Goal: Check status: Check status

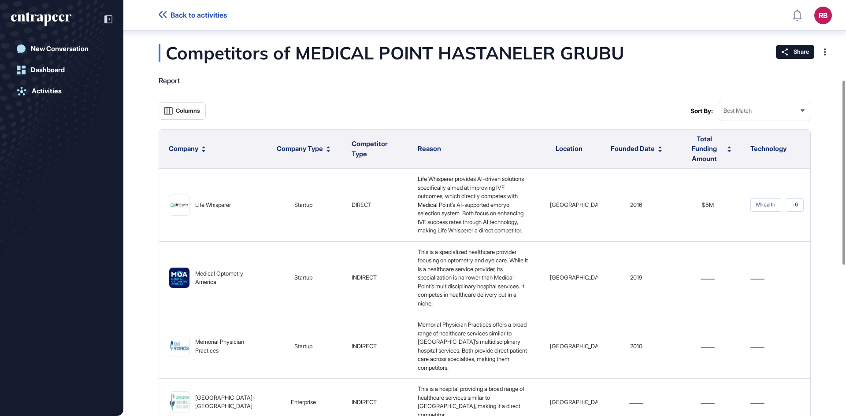
scroll to position [181, 0]
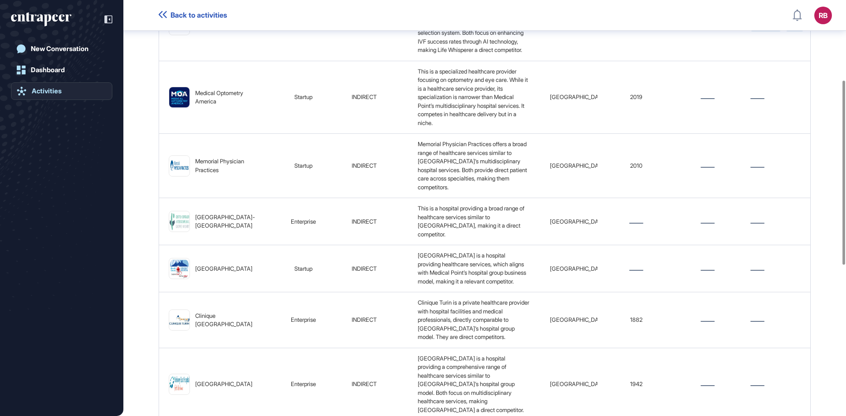
click at [44, 89] on div "Activities" at bounding box center [47, 91] width 30 height 8
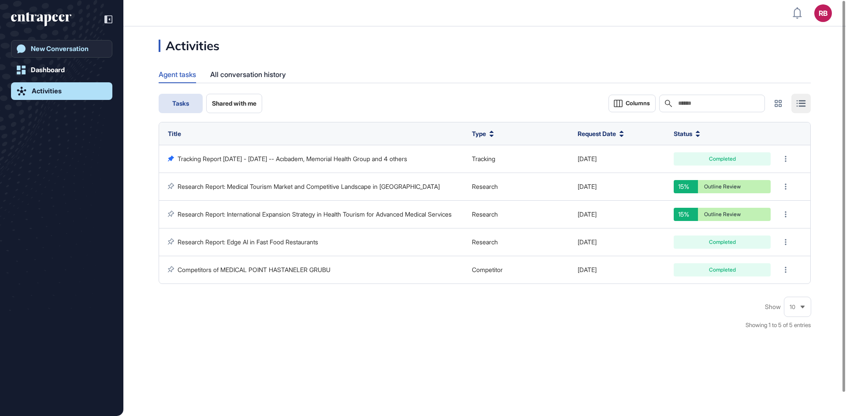
click at [74, 47] on div "New Conversation" at bounding box center [60, 49] width 58 height 8
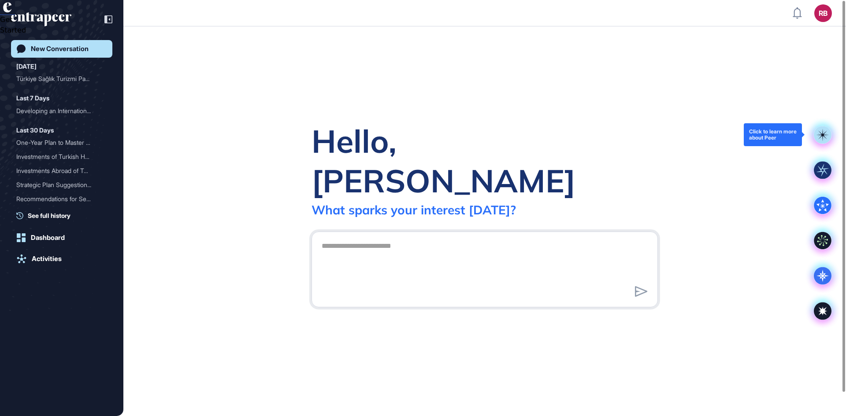
click at [824, 130] on icon at bounding box center [822, 135] width 13 height 13
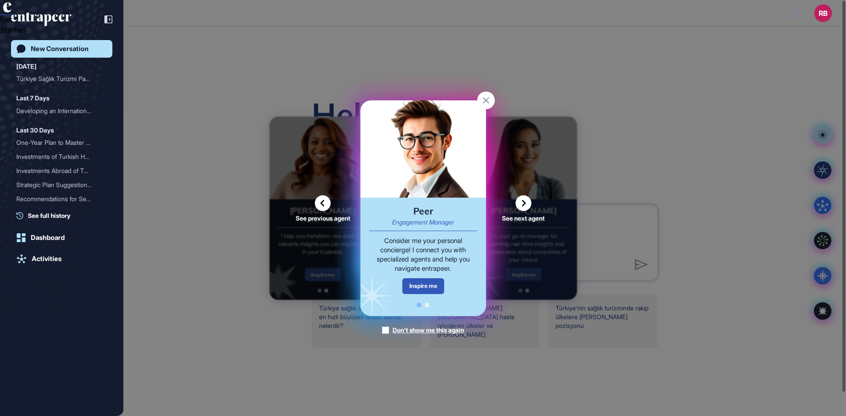
click at [523, 204] on icon at bounding box center [523, 203] width 16 height 16
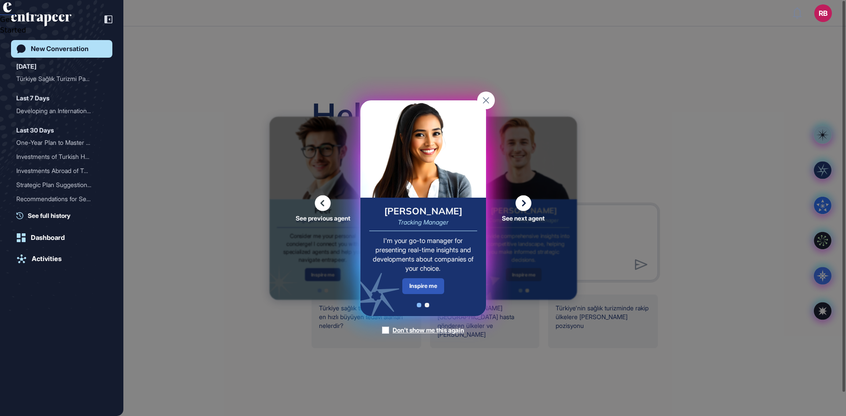
click at [523, 204] on icon at bounding box center [523, 203] width 16 height 16
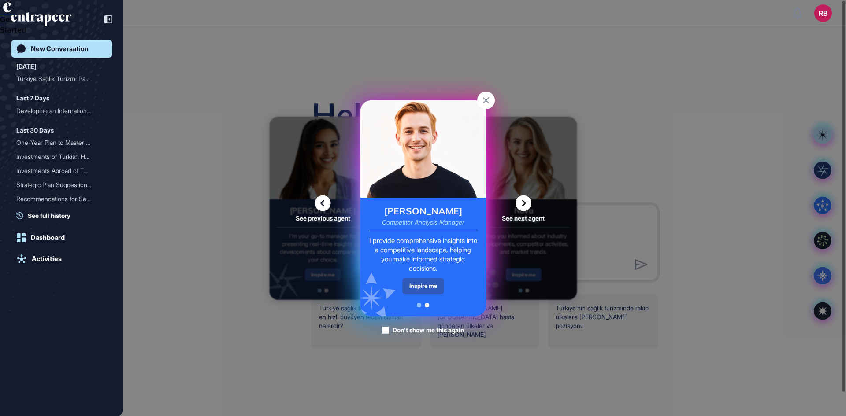
click at [523, 204] on icon at bounding box center [523, 203] width 16 height 16
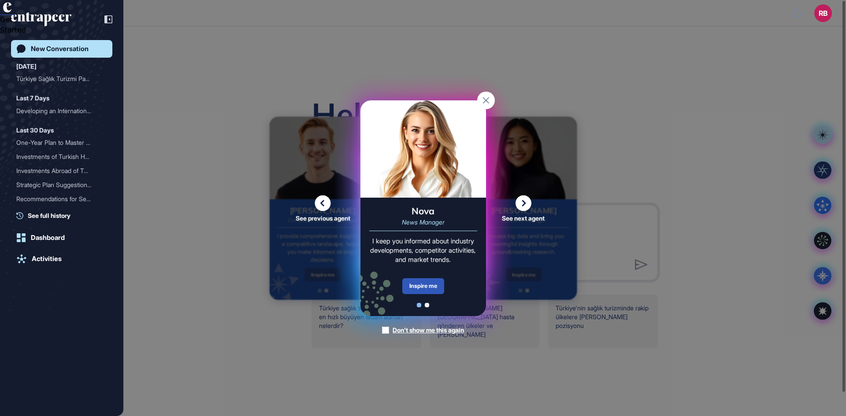
click at [523, 204] on icon at bounding box center [523, 203] width 16 height 16
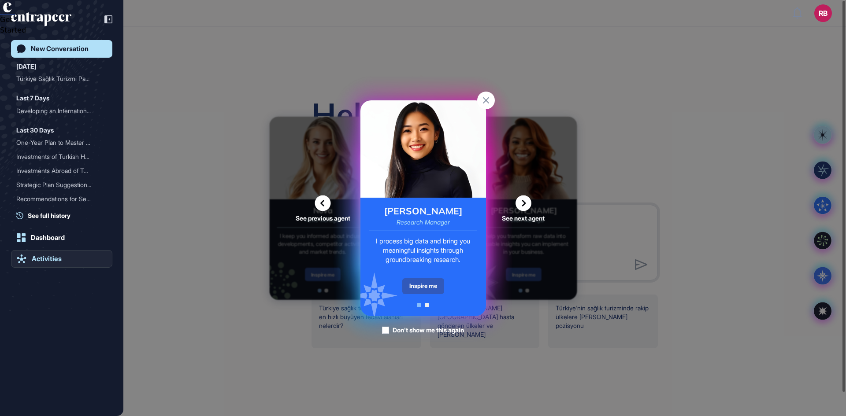
click at [46, 259] on div "Activities" at bounding box center [47, 259] width 30 height 8
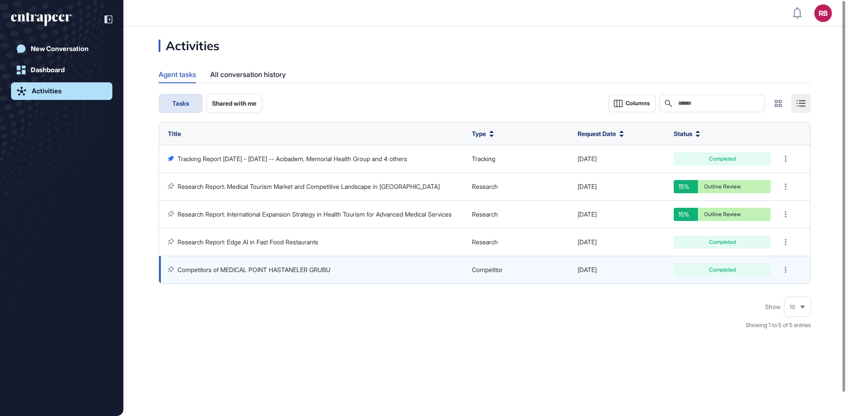
click at [247, 270] on link "Competitors of MEDICAL POINT HASTANELER GRUBU" at bounding box center [254, 269] width 153 height 7
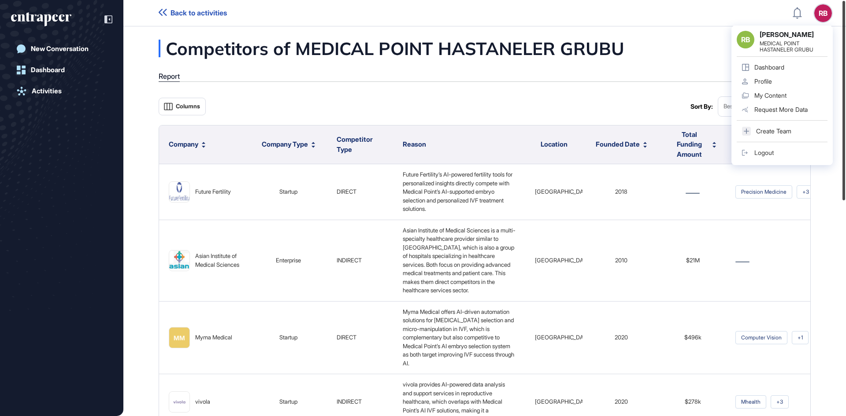
drag, startPoint x: 843, startPoint y: 191, endPoint x: 845, endPoint y: -38, distance: 229.1
click at [845, 0] on html "Back to activities RB [PERSON_NAME] MEDICAL POINT HASTANELER GRUBU Dashboard Pr…" at bounding box center [423, 208] width 846 height 416
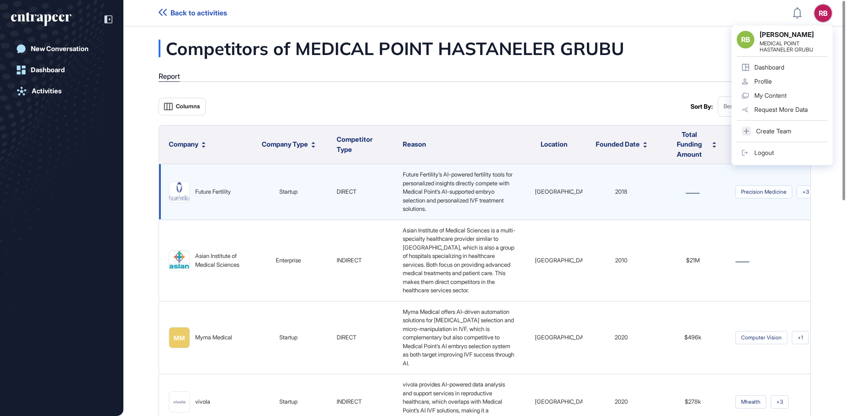
click at [203, 189] on div "Future Fertility" at bounding box center [213, 192] width 36 height 9
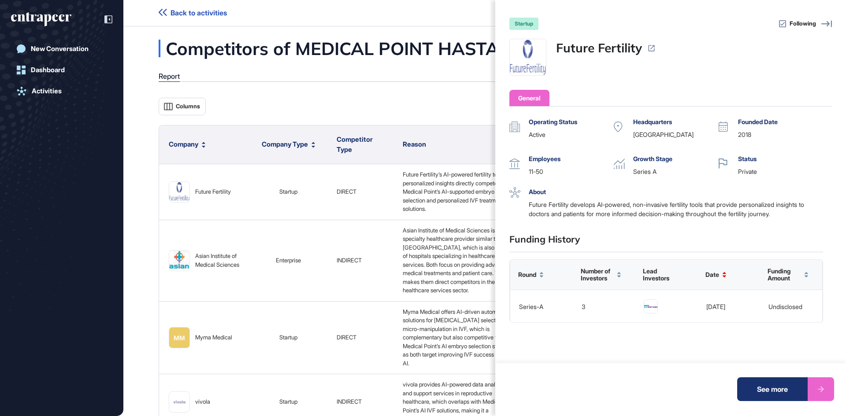
click at [654, 46] on icon at bounding box center [651, 48] width 8 height 8
click at [823, 22] on icon at bounding box center [826, 24] width 11 height 11
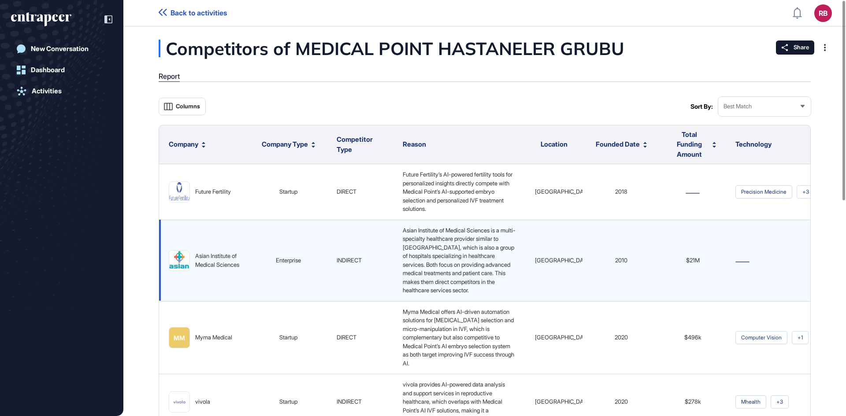
click at [525, 301] on td "[GEOGRAPHIC_DATA]" at bounding box center [553, 261] width 57 height 82
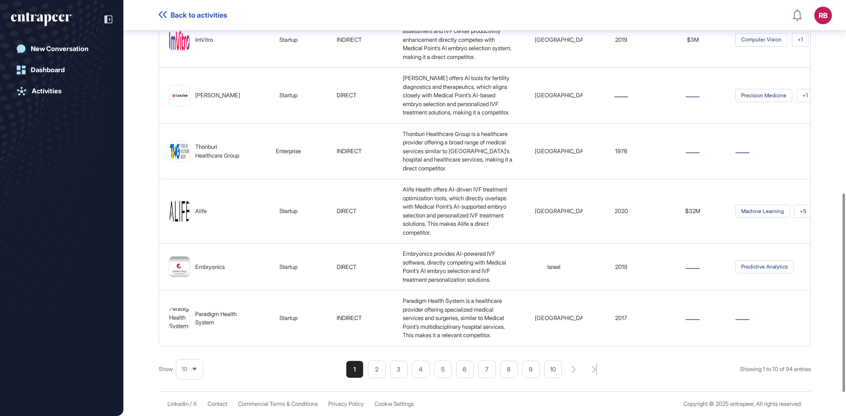
scroll to position [452, 0]
click at [372, 374] on li "2" at bounding box center [377, 370] width 18 height 18
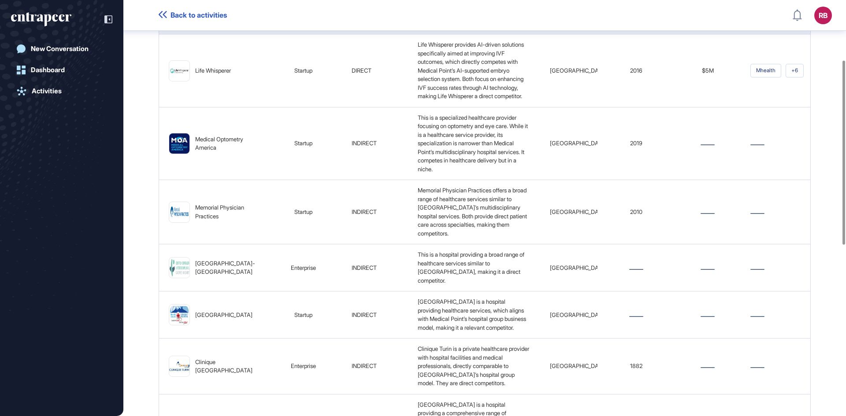
scroll to position [135, 0]
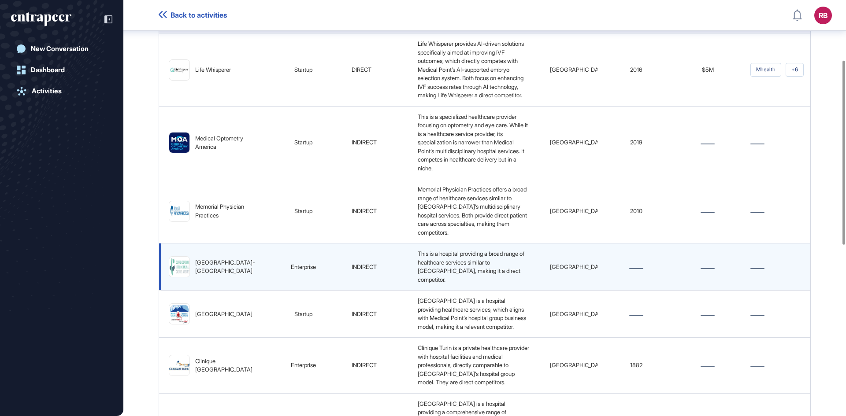
click at [207, 276] on div "[GEOGRAPHIC_DATA]-[GEOGRAPHIC_DATA]" at bounding box center [225, 267] width 60 height 17
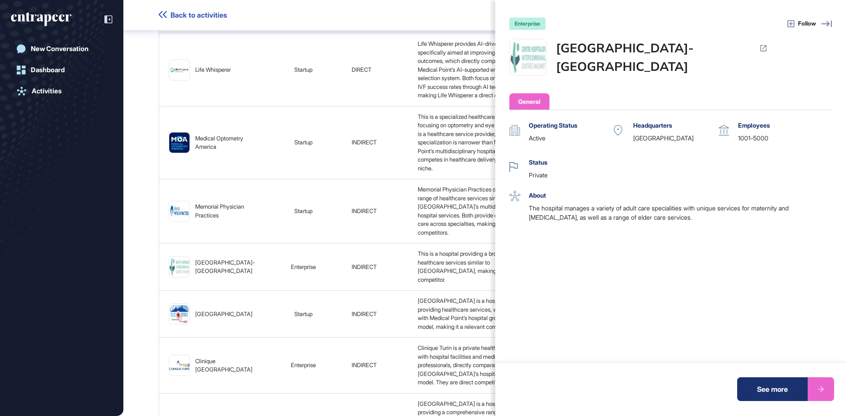
click at [388, 275] on div "enterprise Follow Intercommunal Hospital Center of Castres-Mazamet General Oper…" at bounding box center [423, 208] width 846 height 416
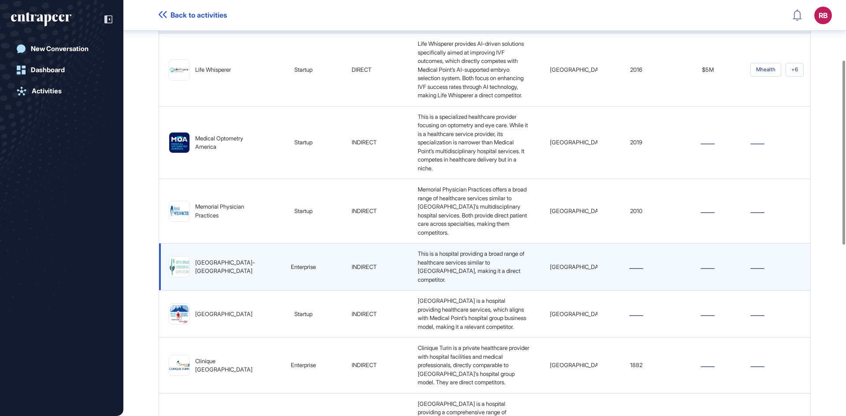
click at [205, 276] on div "[GEOGRAPHIC_DATA]-[GEOGRAPHIC_DATA]" at bounding box center [225, 267] width 60 height 17
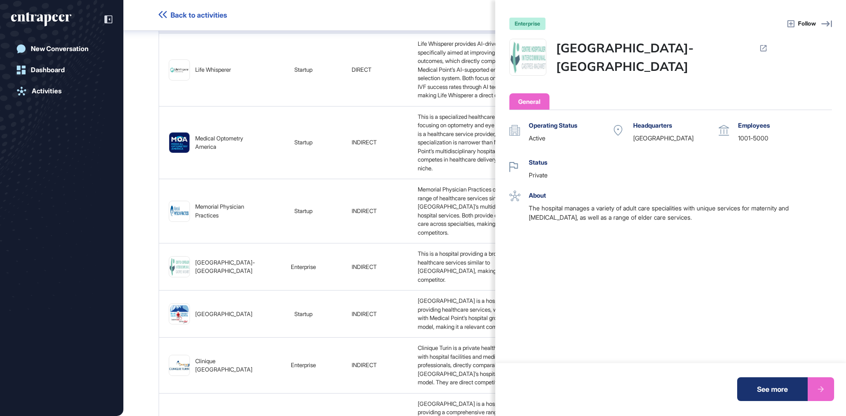
click at [760, 44] on icon at bounding box center [763, 48] width 8 height 8
click at [298, 21] on div "enterprise Follow Intercommunal Hospital Center of Castres-Mazamet General Oper…" at bounding box center [423, 208] width 846 height 416
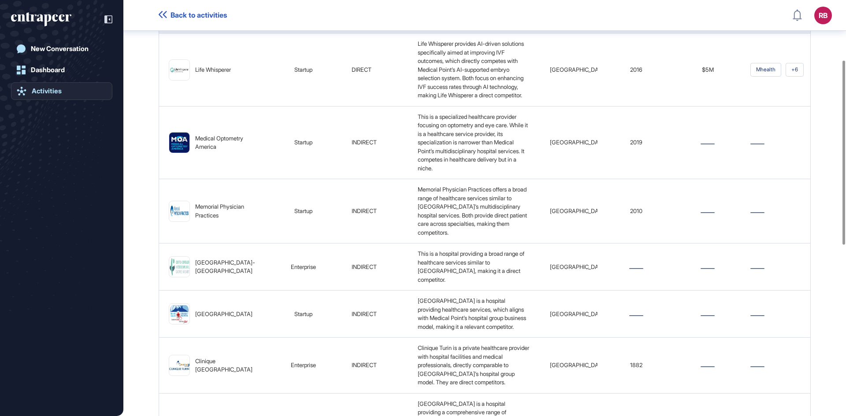
click at [63, 91] on link "Activities" at bounding box center [61, 91] width 101 height 18
